Goal: Task Accomplishment & Management: Use online tool/utility

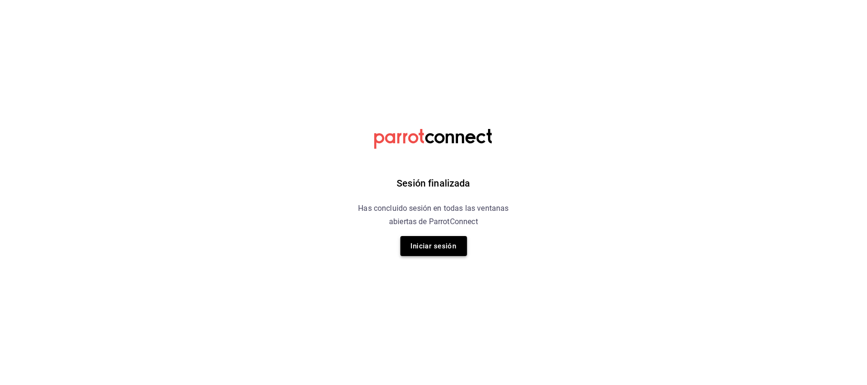
click at [430, 244] on button "Iniciar sesión" at bounding box center [434, 246] width 67 height 20
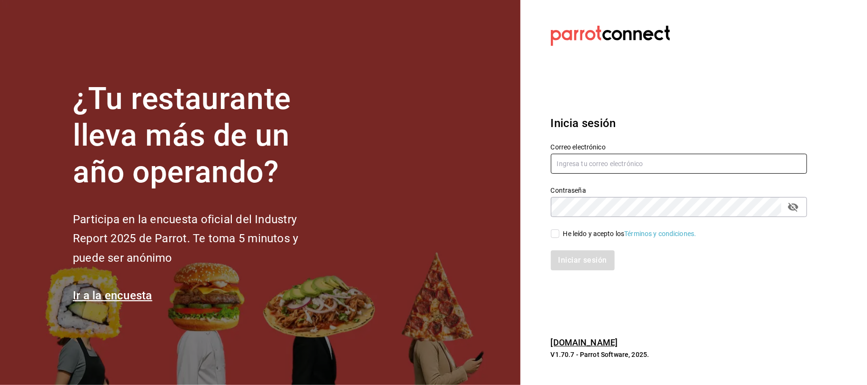
type input "[EMAIL_ADDRESS][DOMAIN_NAME]"
click at [570, 239] on div "Iniciar sesión" at bounding box center [674, 254] width 268 height 31
click at [561, 240] on div "Iniciar sesión" at bounding box center [674, 254] width 268 height 31
click at [557, 238] on input "He leído y acepto los Términos y condiciones." at bounding box center [555, 234] width 9 height 9
checkbox input "true"
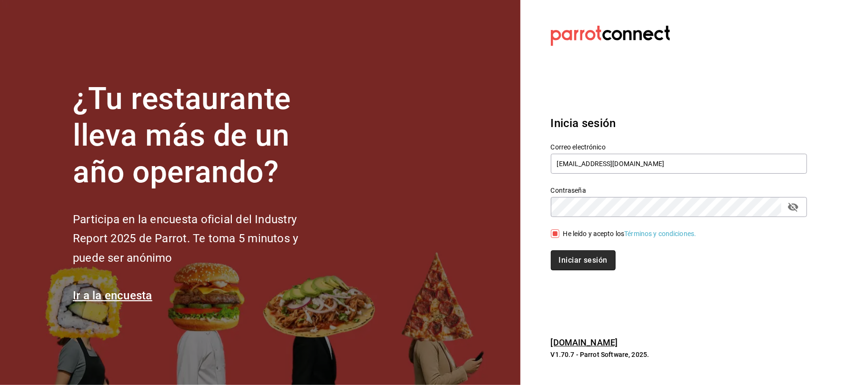
click at [559, 254] on button "Iniciar sesión" at bounding box center [583, 261] width 65 height 20
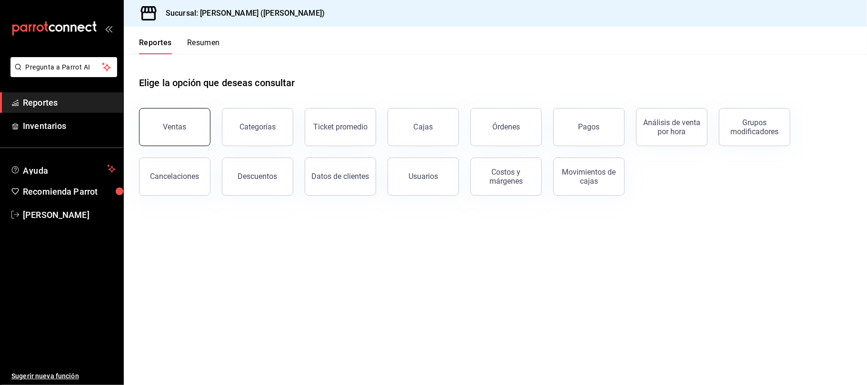
click at [191, 120] on button "Ventas" at bounding box center [174, 127] width 71 height 38
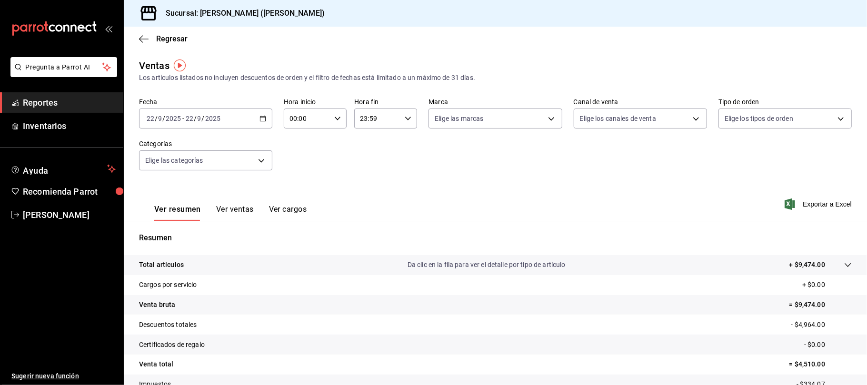
click at [227, 209] on button "Ver ventas" at bounding box center [235, 213] width 38 height 16
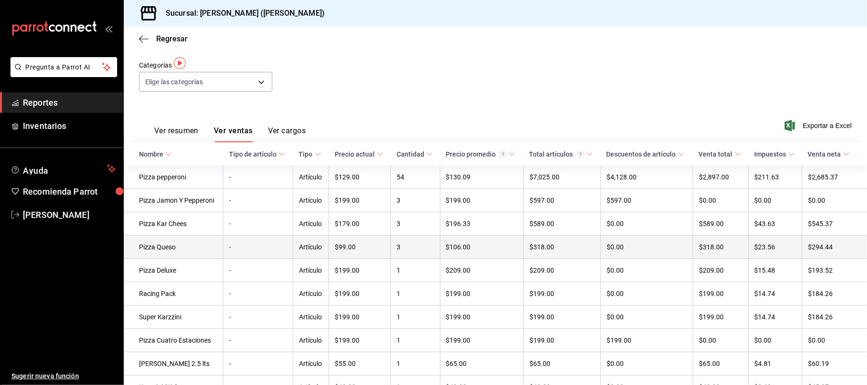
scroll to position [159, 0]
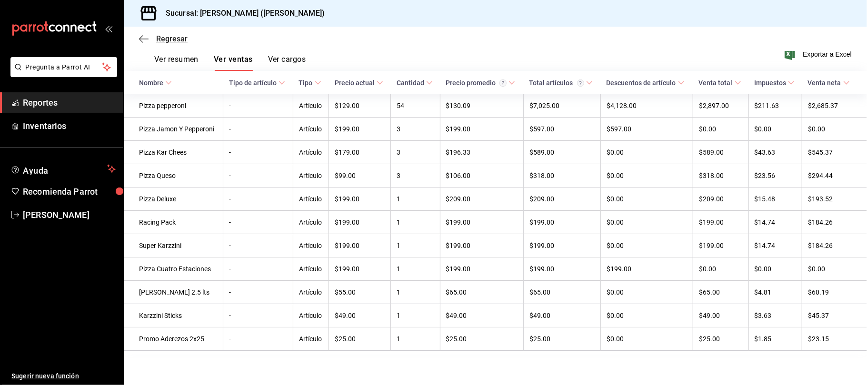
click at [174, 39] on span "Regresar" at bounding box center [171, 38] width 31 height 9
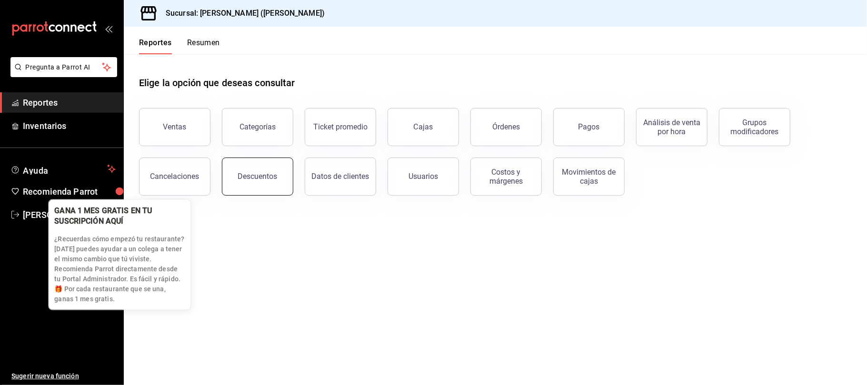
click at [223, 179] on div "Descuentos" at bounding box center [252, 171] width 83 height 50
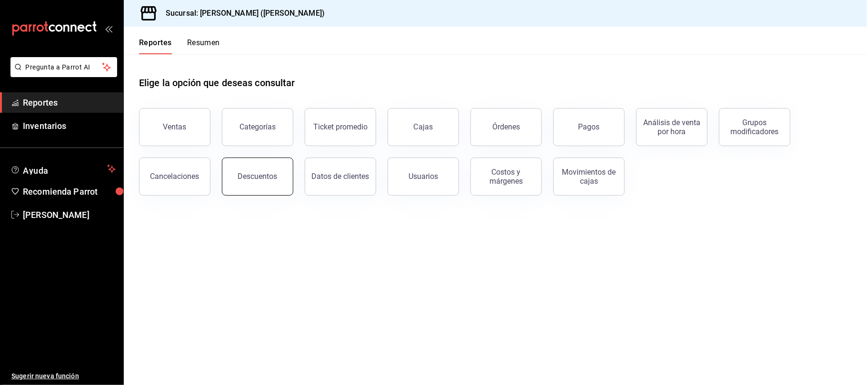
click at [279, 195] on div "Descuentos" at bounding box center [252, 171] width 83 height 50
click at [265, 183] on button "Descuentos" at bounding box center [257, 177] width 71 height 38
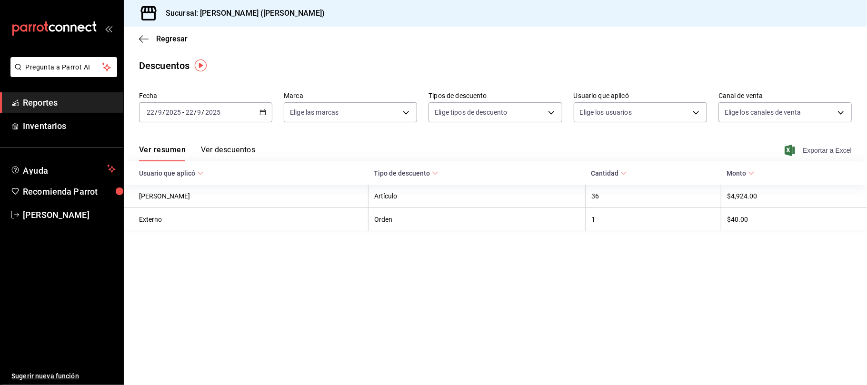
click at [820, 153] on span "Exportar a Excel" at bounding box center [819, 150] width 65 height 11
click at [149, 41] on span "Regresar" at bounding box center [163, 38] width 49 height 9
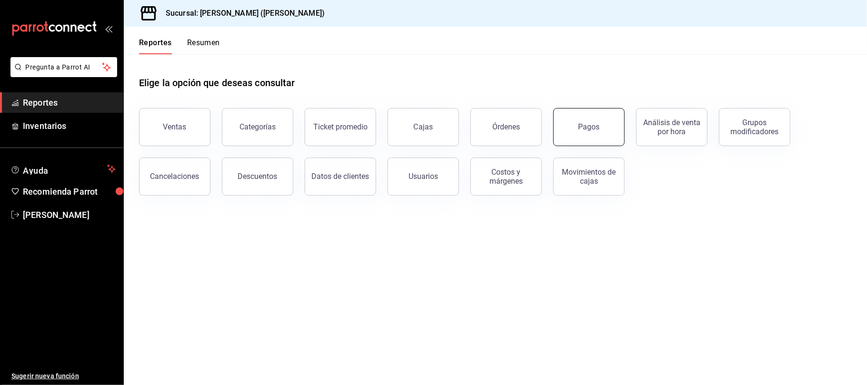
click at [583, 129] on div "Pagos" at bounding box center [589, 126] width 21 height 9
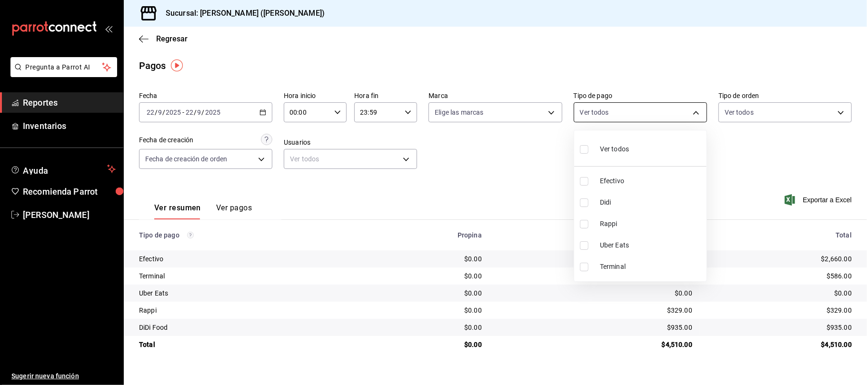
click at [600, 116] on body "Pregunta a Parrot AI Reportes Inventarios Ayuda Recomienda Parrot [PERSON_NAME]…" at bounding box center [433, 192] width 867 height 385
click at [600, 116] on div at bounding box center [433, 192] width 867 height 385
click at [587, 113] on body "Pregunta a Parrot AI Reportes Inventarios Ayuda Recomienda Parrot [PERSON_NAME]…" at bounding box center [433, 192] width 867 height 385
click at [583, 202] on input "checkbox" at bounding box center [584, 203] width 9 height 9
checkbox input "true"
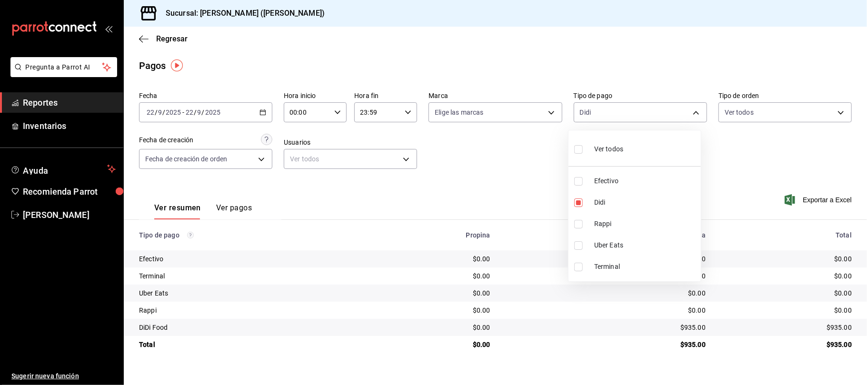
click at [582, 219] on li "Rappi" at bounding box center [635, 223] width 132 height 21
type input "c5240d61-9384-47ab-ae34-350de513db67,e9de77d3-33a5-47df-8898-73f9db30531b"
checkbox input "true"
click at [515, 176] on div at bounding box center [433, 192] width 867 height 385
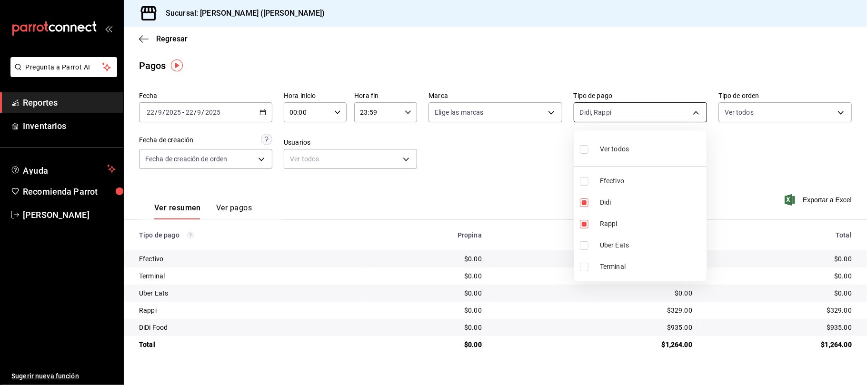
click at [616, 114] on body "Pregunta a Parrot AI Reportes Inventarios Ayuda Recomienda Parrot [PERSON_NAME]…" at bounding box center [433, 192] width 867 height 385
click at [464, 229] on div at bounding box center [433, 192] width 867 height 385
click at [619, 101] on div "Didi, Rappi c5240d61-9384-47ab-ae34-350de513db67,e9de77d3-33a5-47df-8898-73f9db…" at bounding box center [640, 111] width 133 height 24
click at [619, 117] on body "Pregunta a Parrot AI Reportes Inventarios Ayuda Recomienda Parrot [PERSON_NAME]…" at bounding box center [433, 192] width 867 height 385
click at [595, 145] on div "Ver todos" at bounding box center [604, 148] width 49 height 20
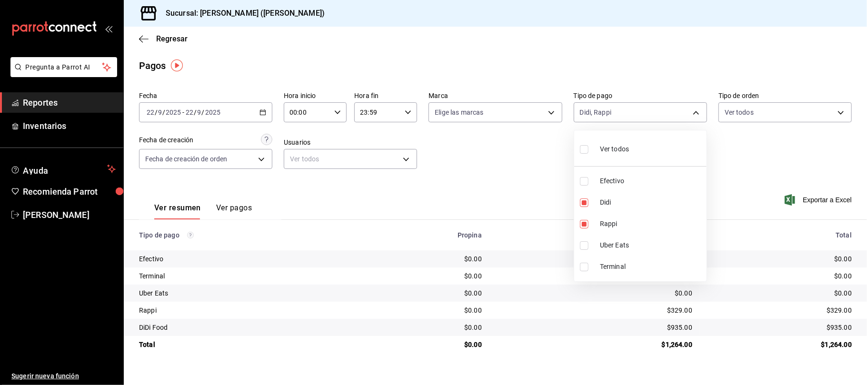
type input "66866bf5-7d2e-4abb-ab18-38c733d9c57c,c5240d61-9384-47ab-ae34-350de513db67,e9de7…"
checkbox input "true"
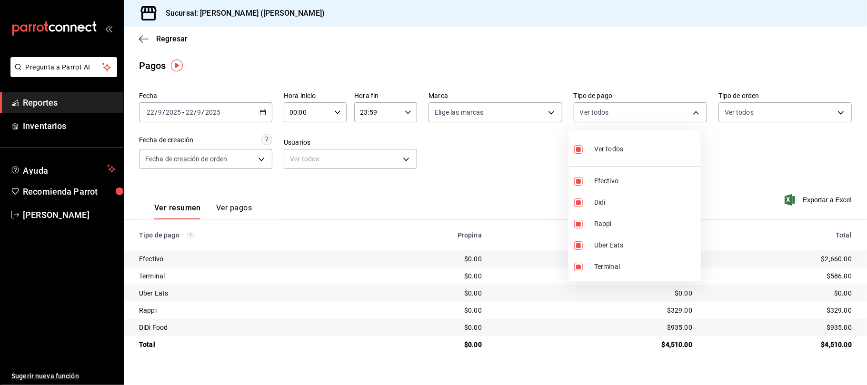
click at [494, 194] on div at bounding box center [433, 192] width 867 height 385
